Goal: Use online tool/utility: Utilize a website feature to perform a specific function

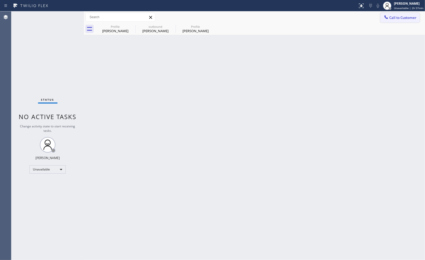
click at [385, 15] on icon at bounding box center [386, 17] width 5 height 5
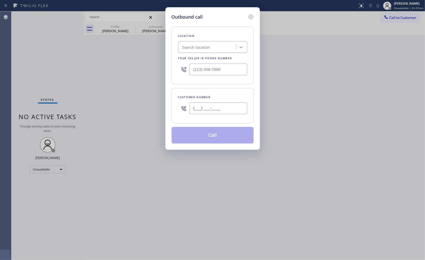
drag, startPoint x: 229, startPoint y: 110, endPoint x: 167, endPoint y: 109, distance: 62.2
click at [167, 109] on div "Outbound call Location Search location Your caller id phone number Customer num…" at bounding box center [212, 78] width 95 height 142
paste input "818) 652-9312"
type input "[PHONE_NUMBER]"
drag, startPoint x: 225, startPoint y: 69, endPoint x: 179, endPoint y: 66, distance: 45.7
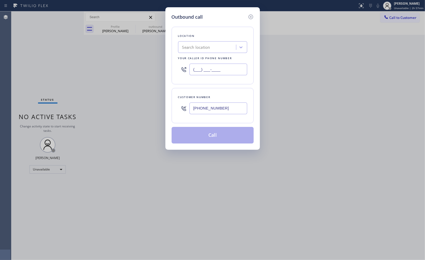
click at [177, 66] on div "Location Search location Your caller id phone number (___) ___-____" at bounding box center [213, 55] width 82 height 57
paste input "855) 946-3605"
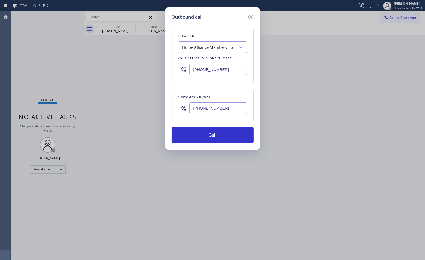
type input "[PHONE_NUMBER]"
click at [227, 93] on div "Customer number [PHONE_NUMBER]" at bounding box center [213, 105] width 82 height 35
click at [223, 142] on button "Call" at bounding box center [213, 135] width 82 height 17
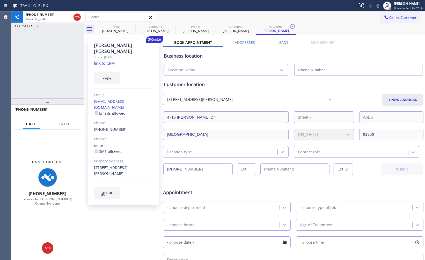
type input "[PHONE_NUMBER]"
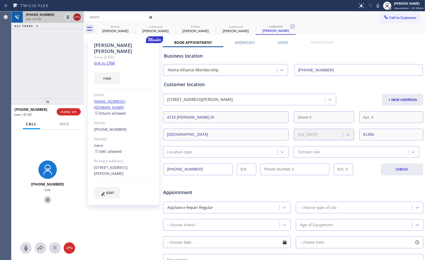
click at [77, 16] on icon at bounding box center [77, 17] width 5 height 2
click at [61, 84] on div "[PHONE_NUMBER] Live | 01:34 ALL TASKS ALL TASKS ACTIVE TASKS TASKS IN WRAP UP" at bounding box center [47, 54] width 73 height 87
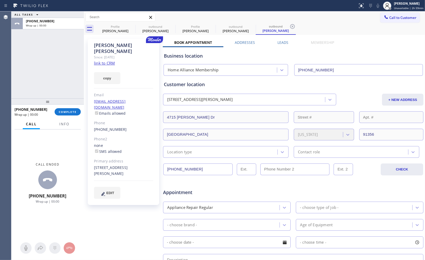
drag, startPoint x: 75, startPoint y: 111, endPoint x: 75, endPoint y: 103, distance: 8.3
click at [75, 111] on span "COMPLETE" at bounding box center [68, 112] width 18 height 4
click at [64, 81] on div "ALL TASKS ALL TASKS ACTIVE TASKS TASKS IN WRAP UP [PHONE_NUMBER] Wrap up | 00:01" at bounding box center [47, 54] width 73 height 87
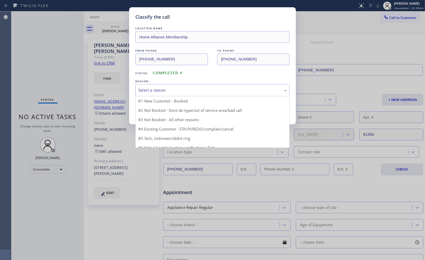
click at [182, 92] on div "Select a reason" at bounding box center [212, 90] width 149 height 6
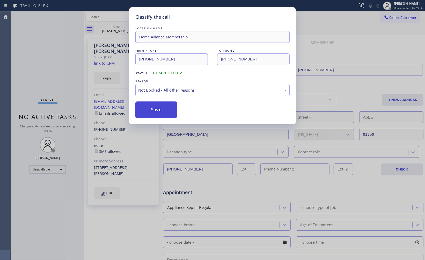
click at [162, 107] on button "Save" at bounding box center [156, 109] width 42 height 17
